Goal: Information Seeking & Learning: Learn about a topic

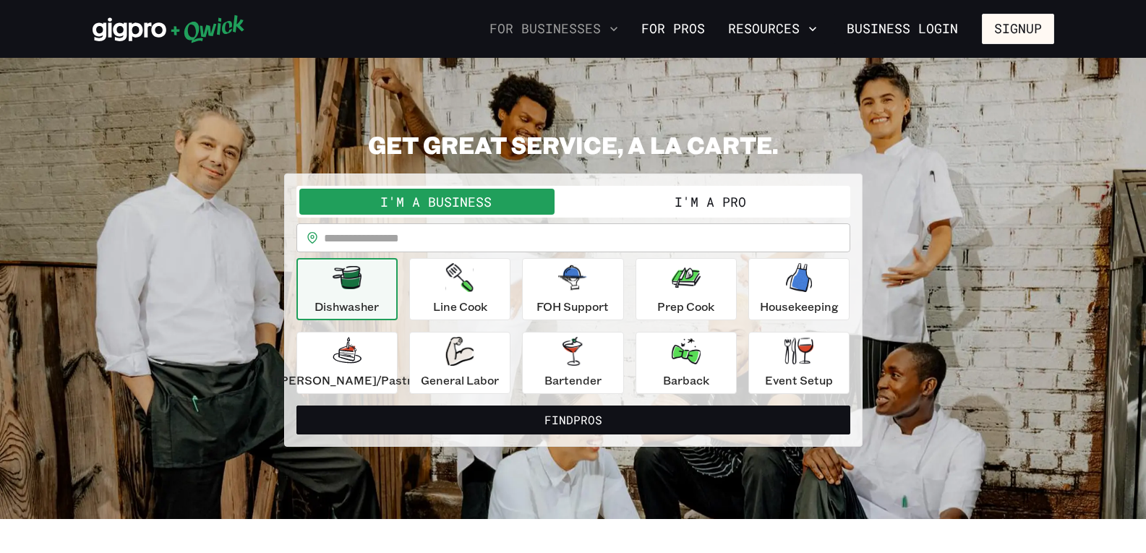
click at [593, 30] on button "For Businesses" at bounding box center [554, 29] width 140 height 25
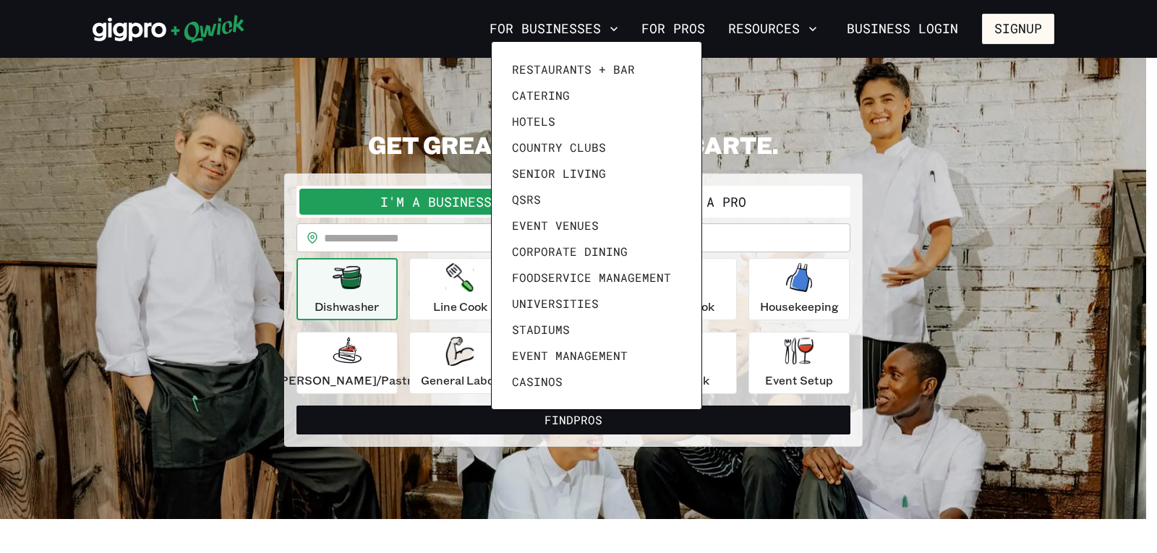
click at [785, 35] on div at bounding box center [578, 276] width 1157 height 553
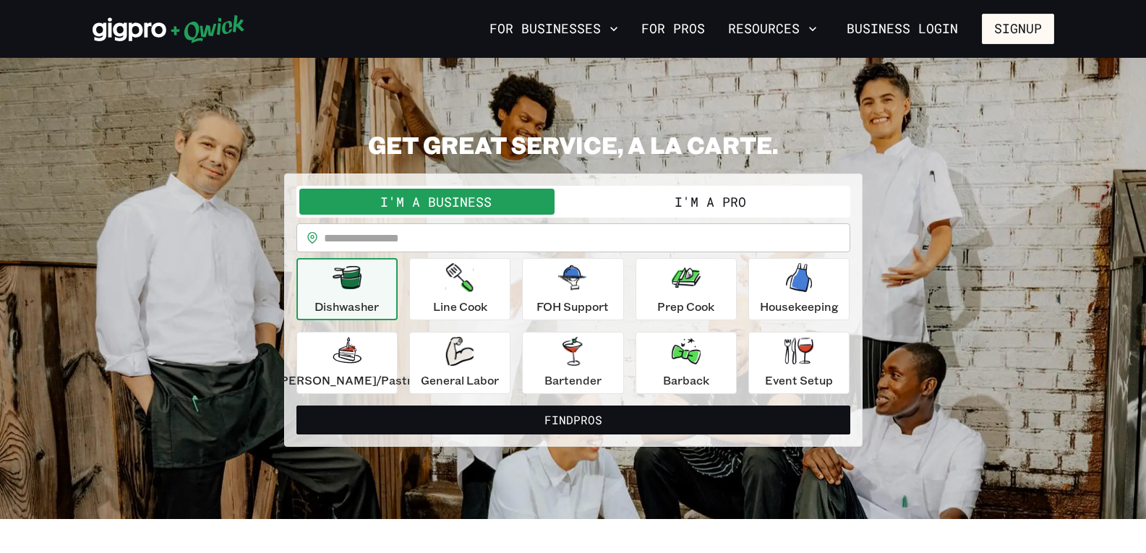
click at [774, 22] on button "Resources" at bounding box center [772, 29] width 100 height 25
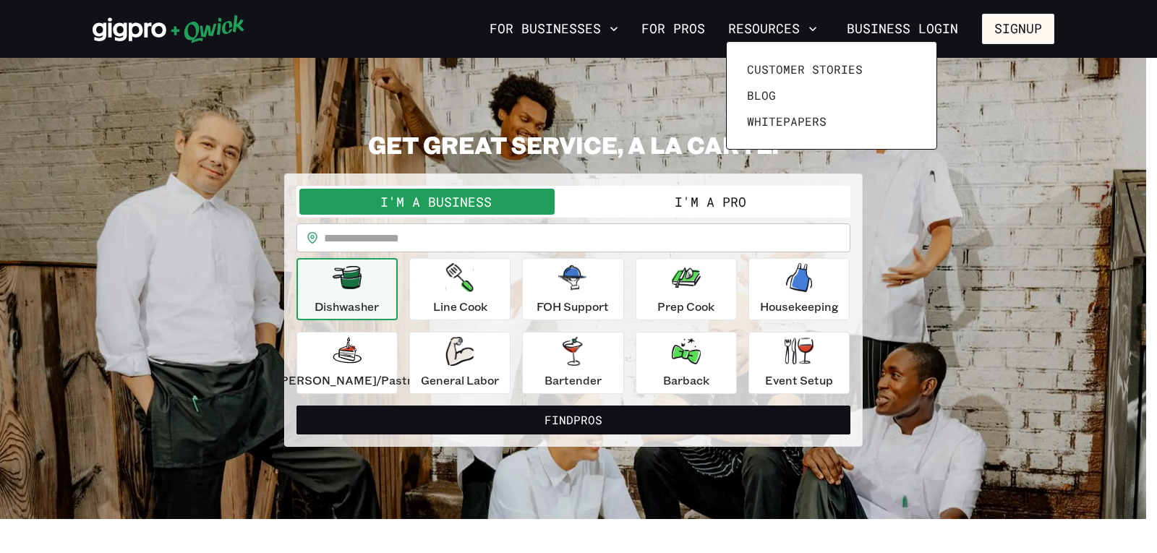
click at [525, 22] on div at bounding box center [578, 276] width 1157 height 553
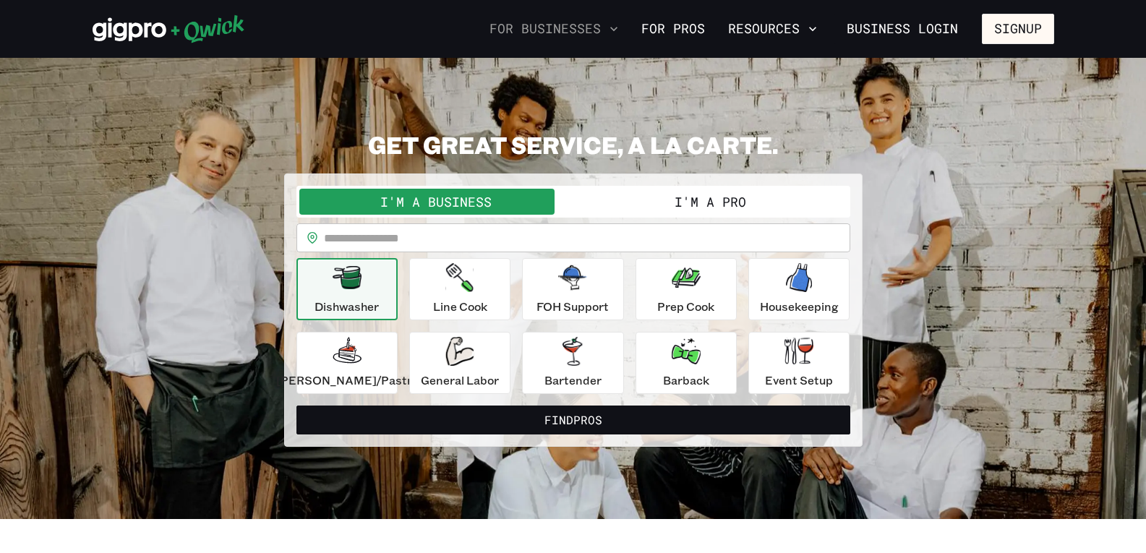
click at [532, 30] on button "For Businesses" at bounding box center [554, 29] width 140 height 25
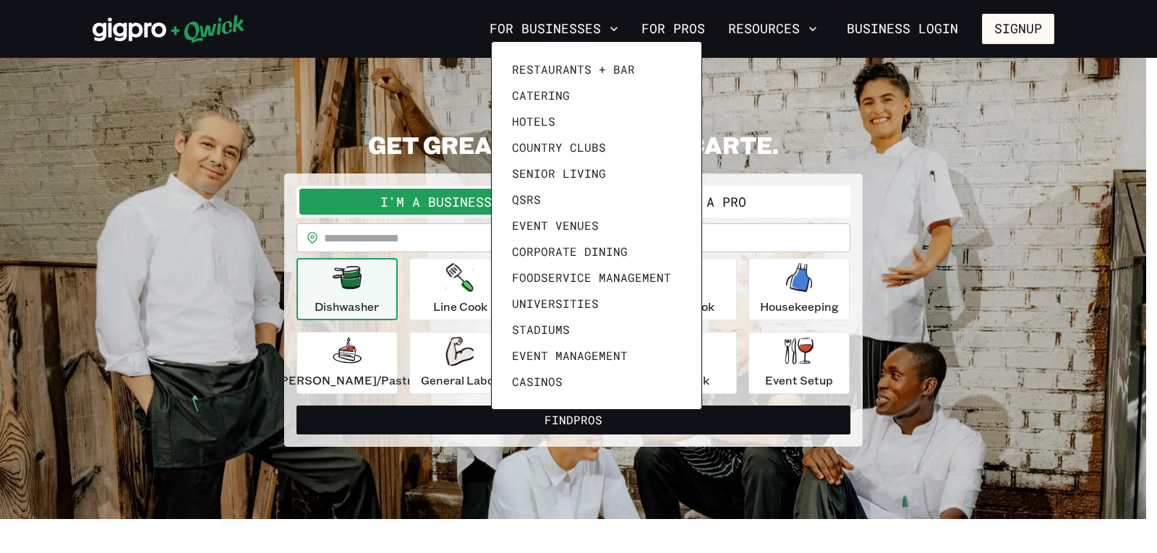
click at [791, 28] on div at bounding box center [578, 276] width 1157 height 553
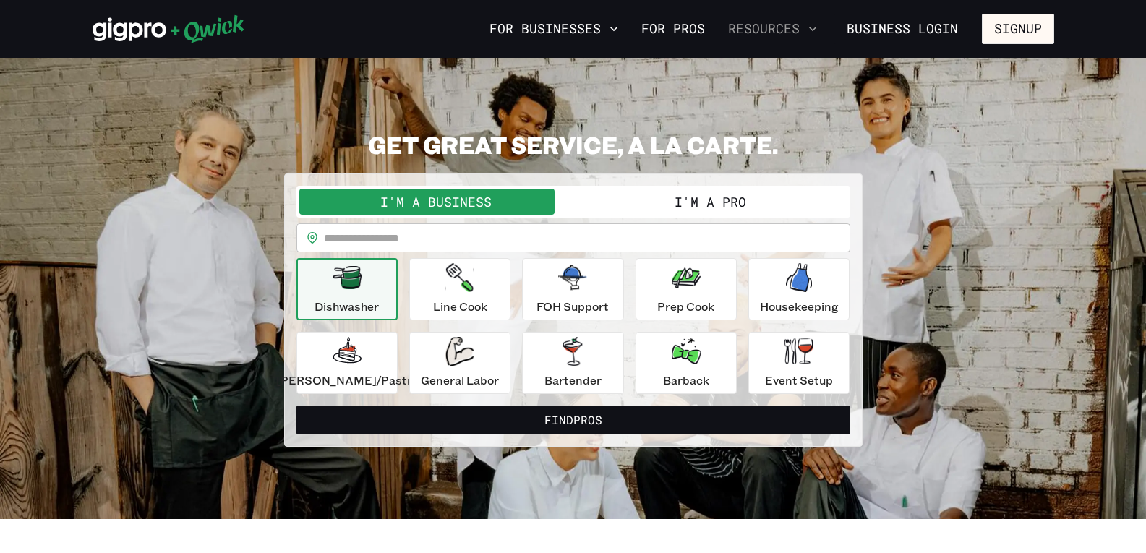
click at [745, 22] on button "Resources" at bounding box center [772, 29] width 100 height 25
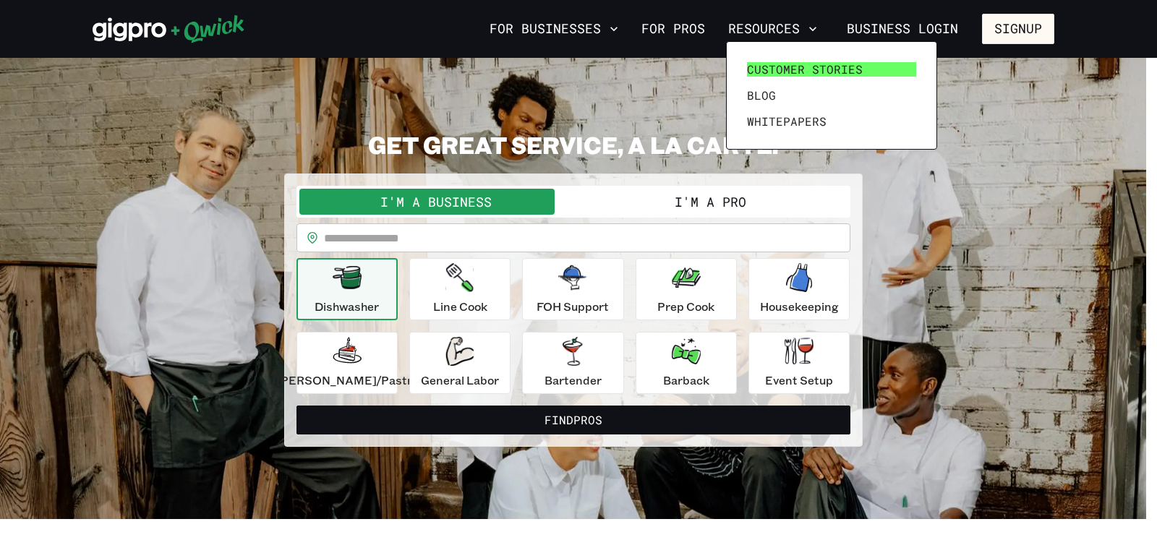
click at [774, 59] on link "Customer stories" at bounding box center [831, 69] width 181 height 26
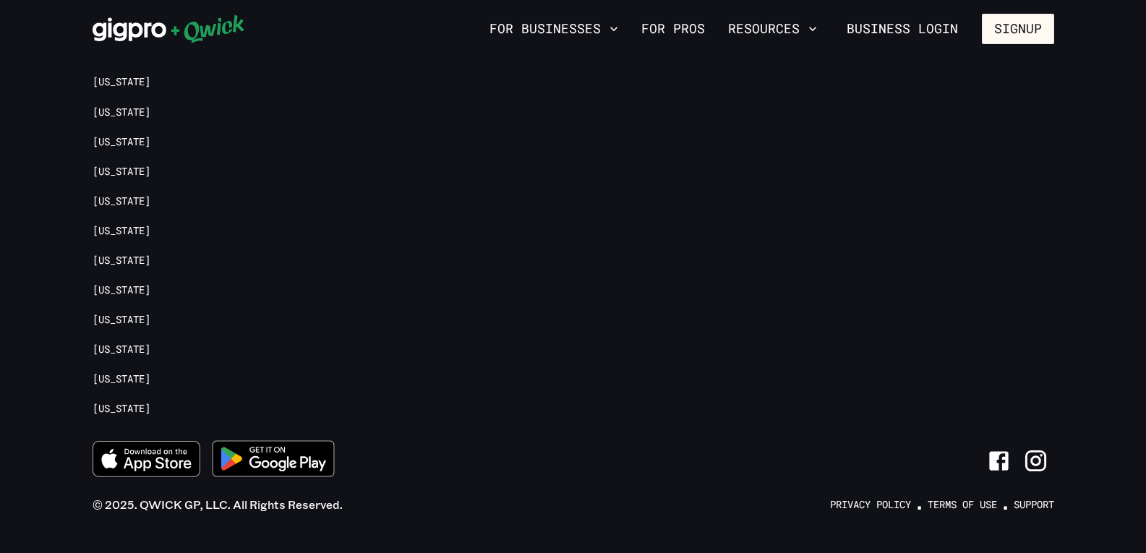
scroll to position [3115, 0]
